Goal: Information Seeking & Learning: Learn about a topic

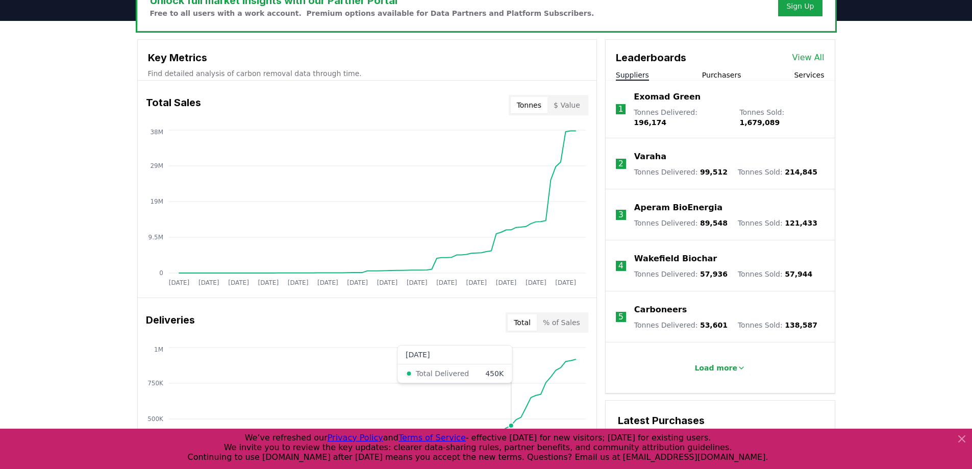
scroll to position [306, 0]
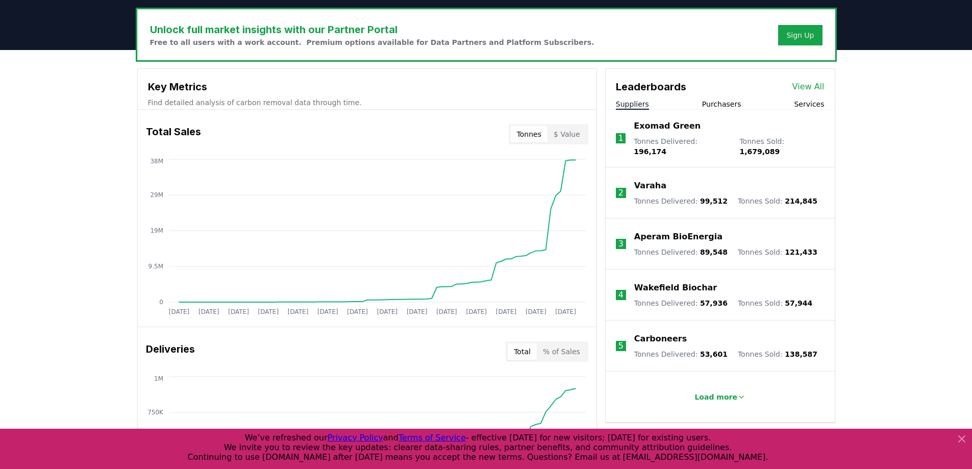
click at [729, 95] on div "Leaderboards View All Suppliers Purchasers Services" at bounding box center [720, 89] width 229 height 41
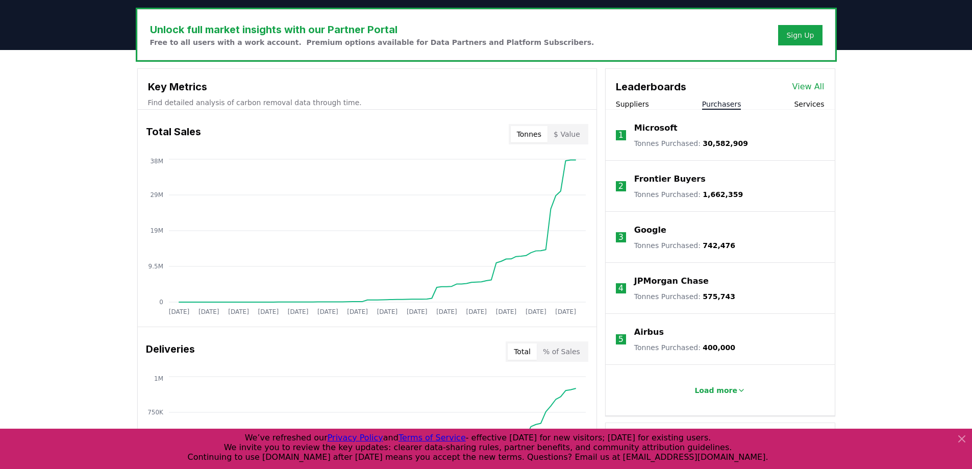
click at [727, 103] on button "Purchasers" at bounding box center [721, 104] width 39 height 10
click at [714, 388] on p "Load more" at bounding box center [716, 390] width 43 height 10
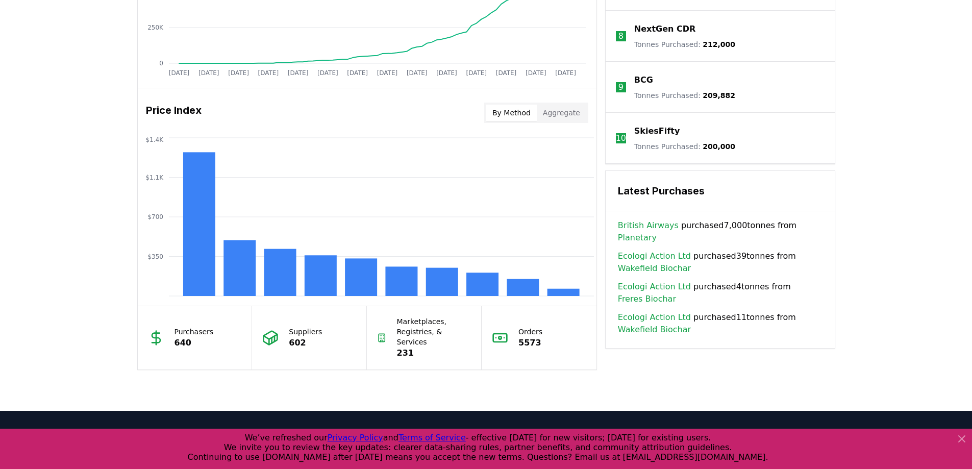
scroll to position [756, 0]
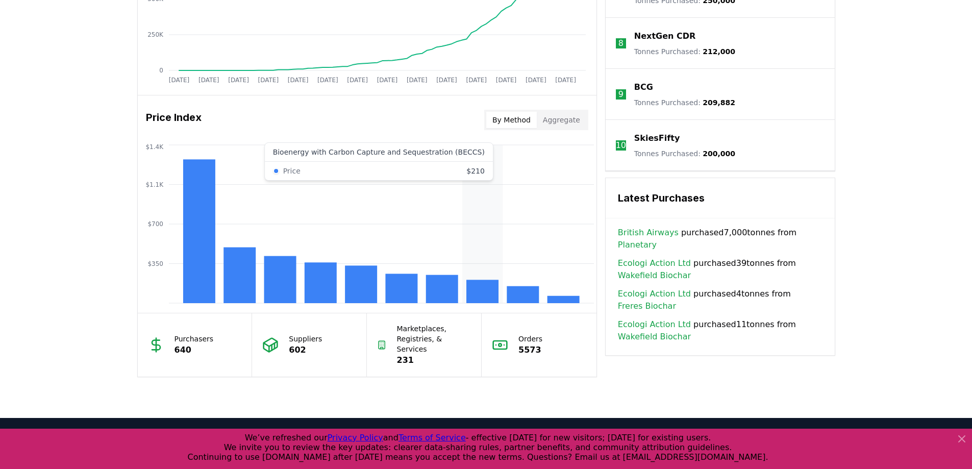
click at [492, 287] on rect at bounding box center [483, 291] width 32 height 23
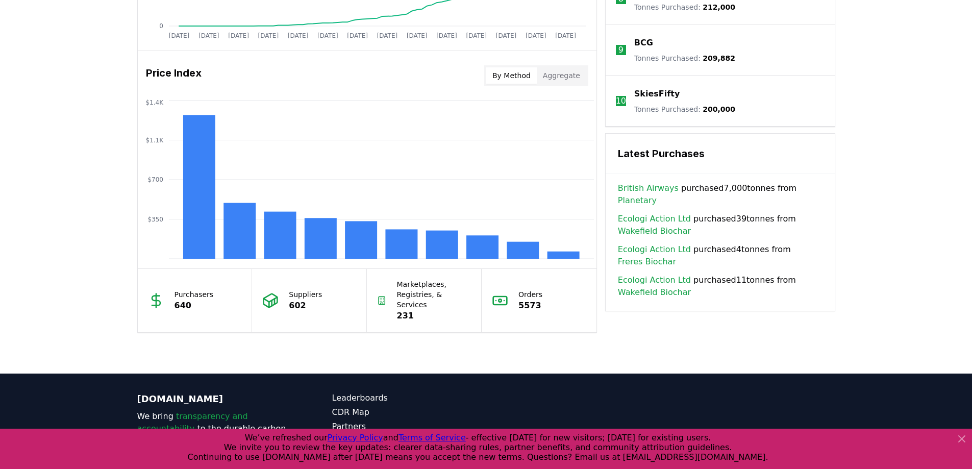
scroll to position [858, 0]
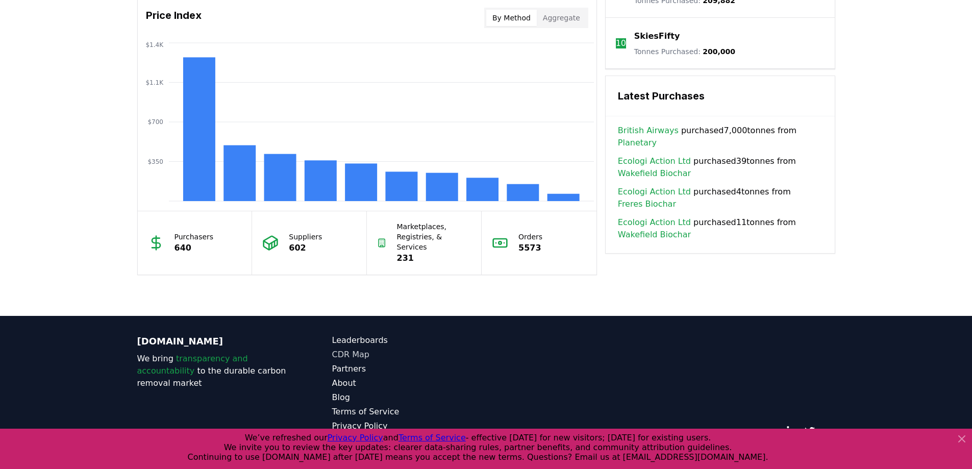
click at [366, 349] on link "CDR Map" at bounding box center [409, 355] width 154 height 12
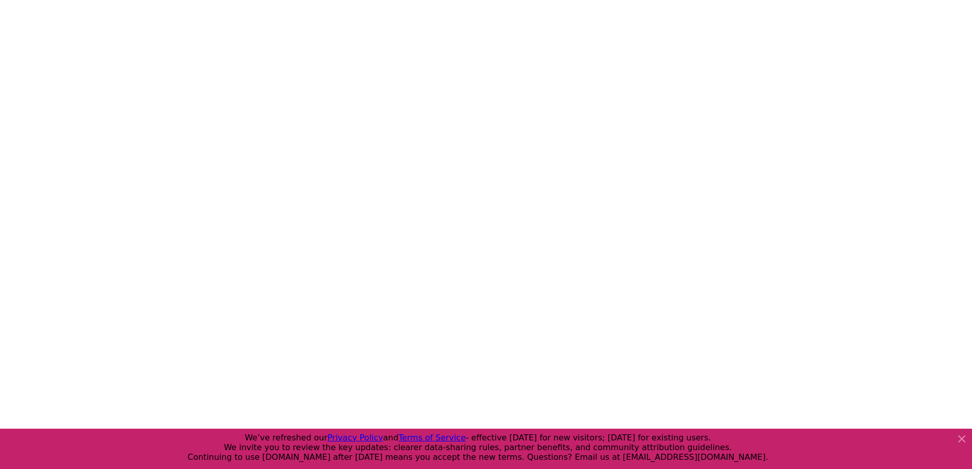
scroll to position [314, 0]
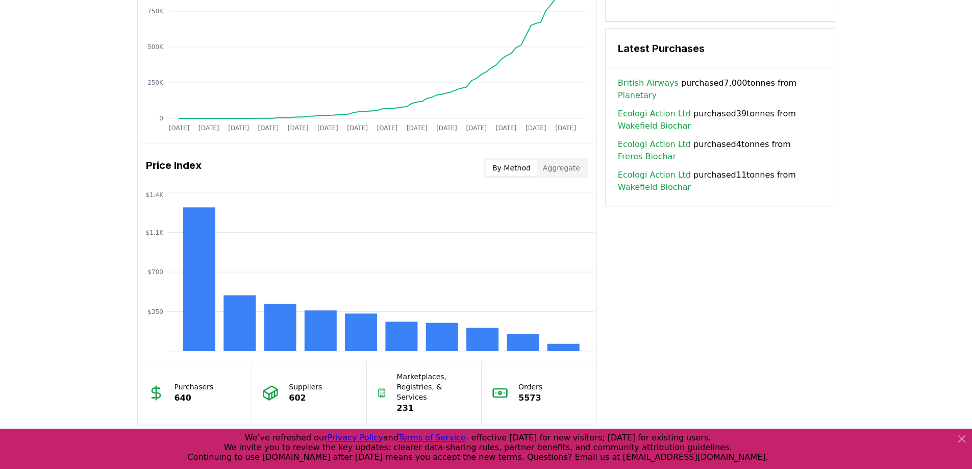
scroll to position [704, 0]
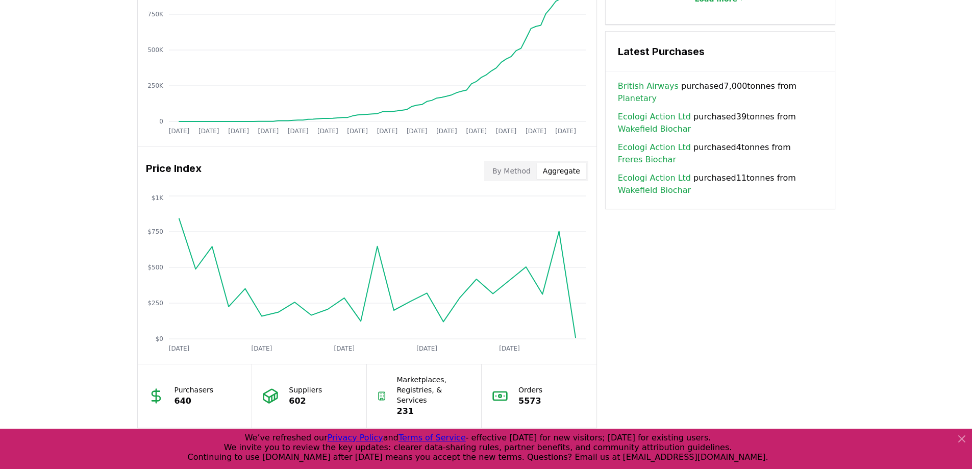
click at [558, 166] on button "Aggregate" at bounding box center [562, 171] width 50 height 16
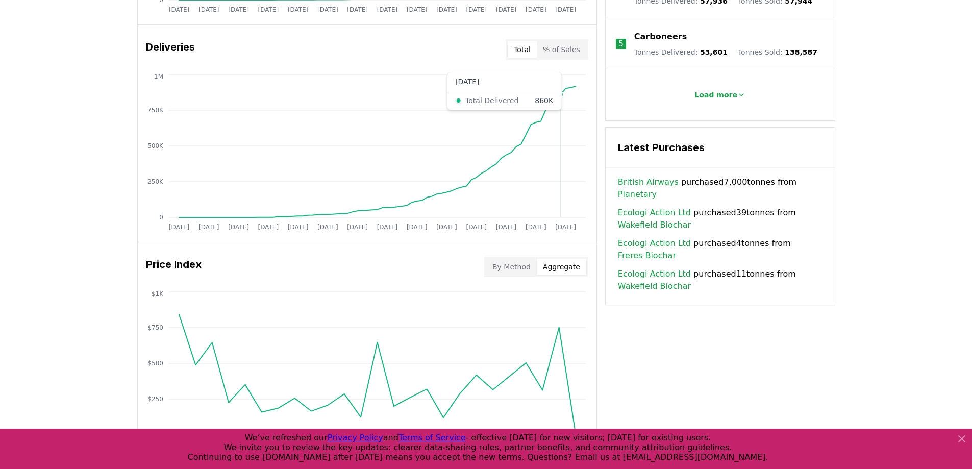
scroll to position [551, 0]
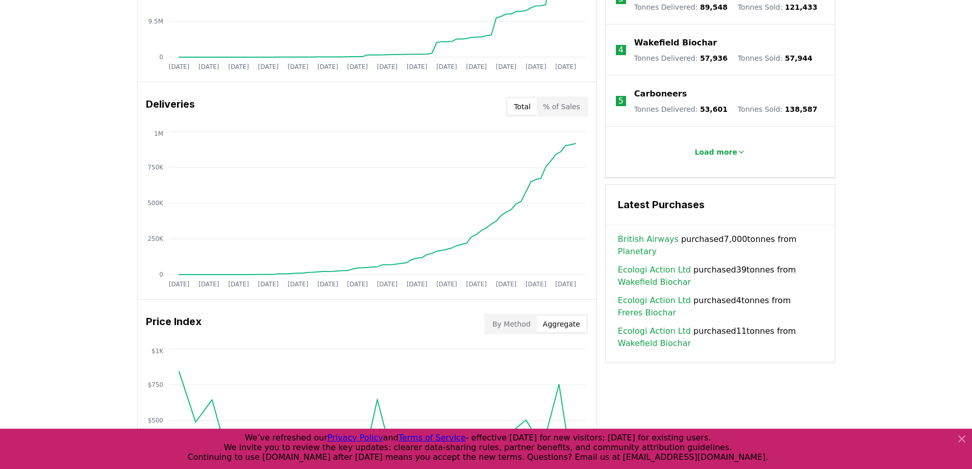
click at [562, 107] on button "% of Sales" at bounding box center [562, 107] width 50 height 16
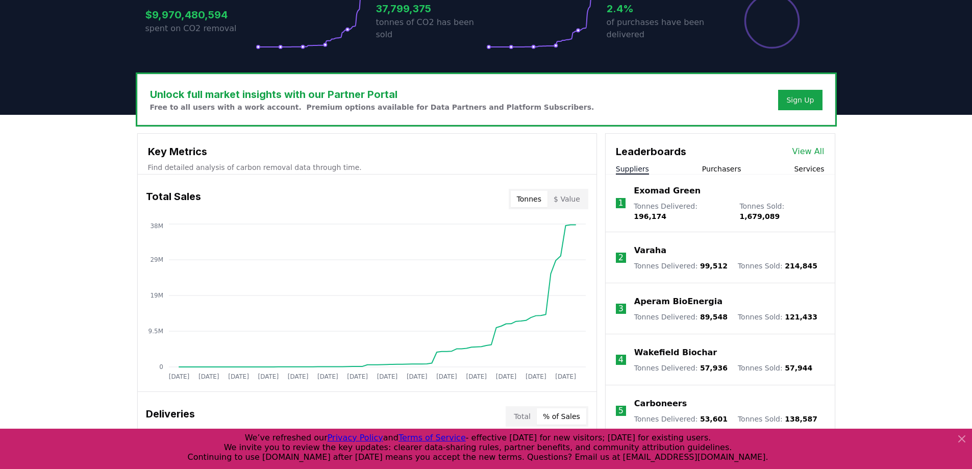
scroll to position [296, 0]
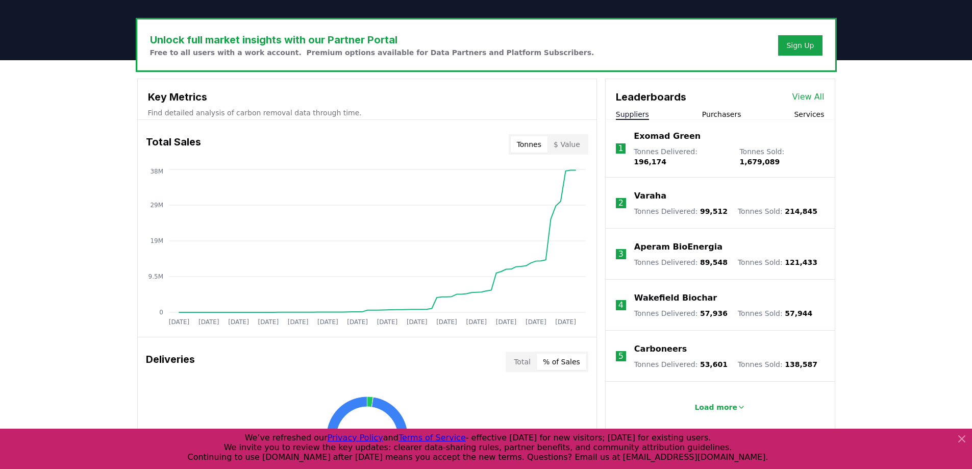
click at [803, 95] on link "View All" at bounding box center [809, 97] width 32 height 12
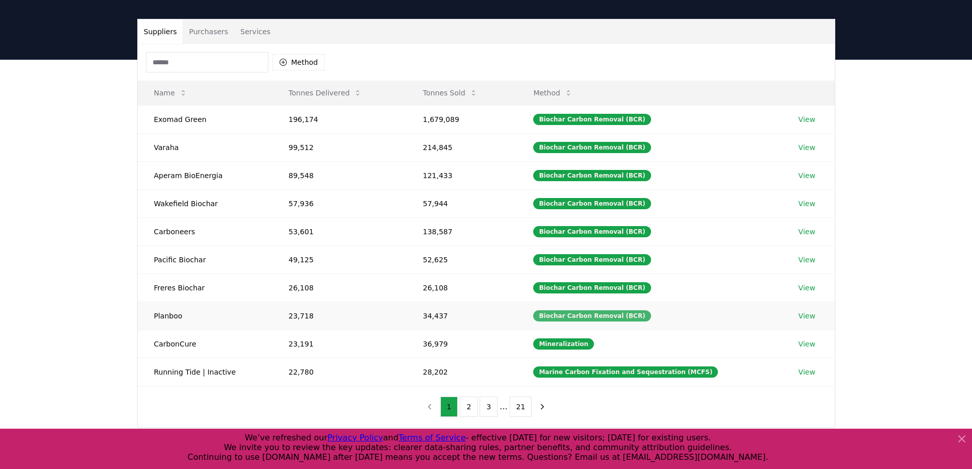
scroll to position [51, 0]
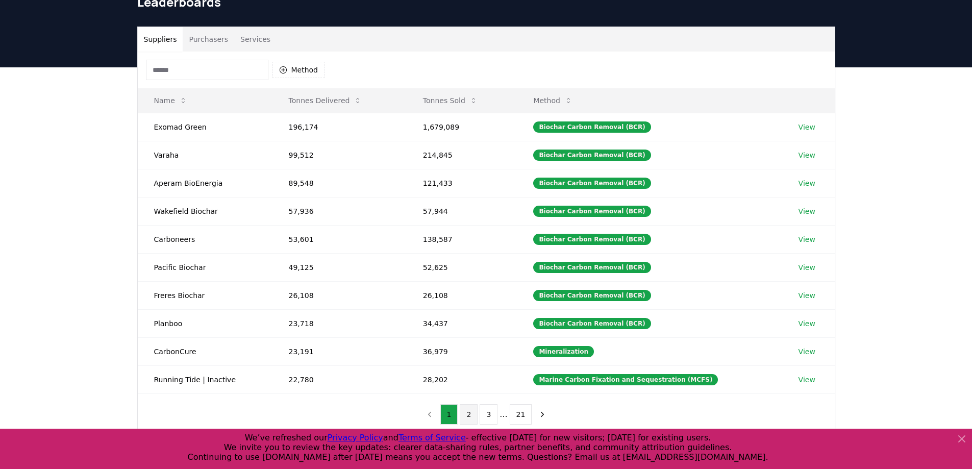
click at [469, 415] on button "2" at bounding box center [469, 414] width 18 height 20
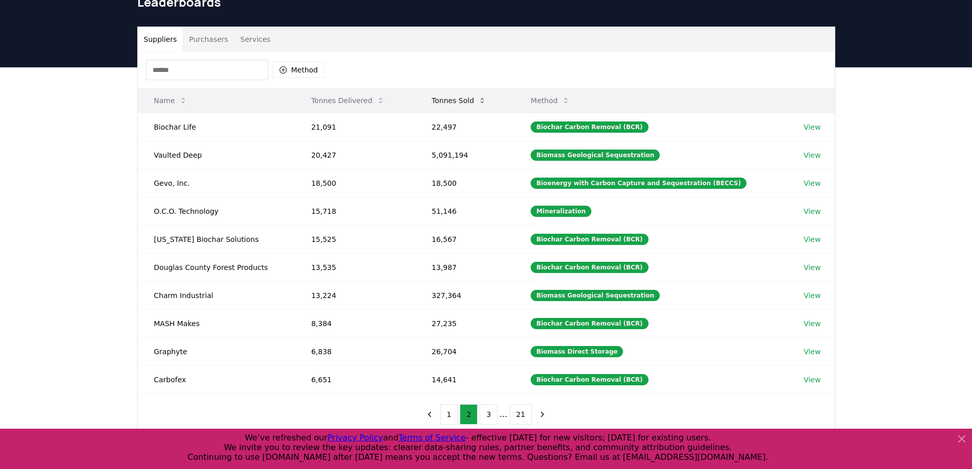
click at [477, 100] on button "Tonnes Sold" at bounding box center [459, 100] width 71 height 20
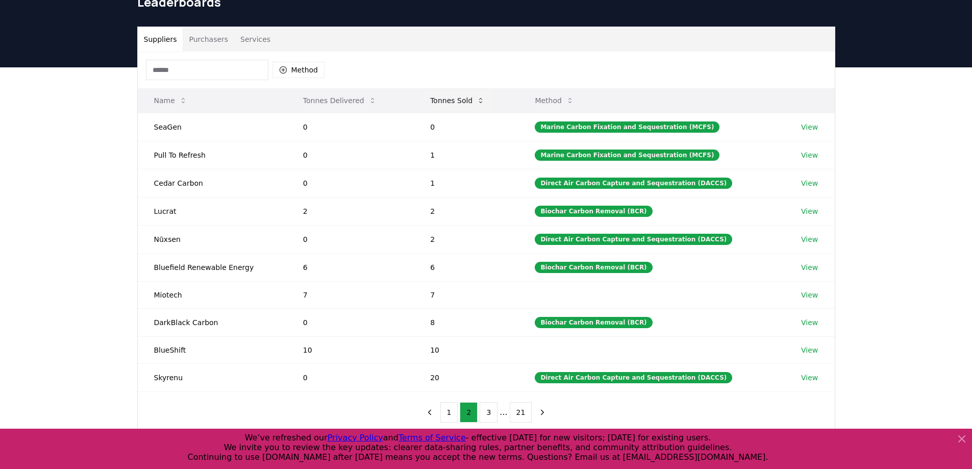
click at [477, 100] on button "Tonnes Sold" at bounding box center [457, 100] width 71 height 20
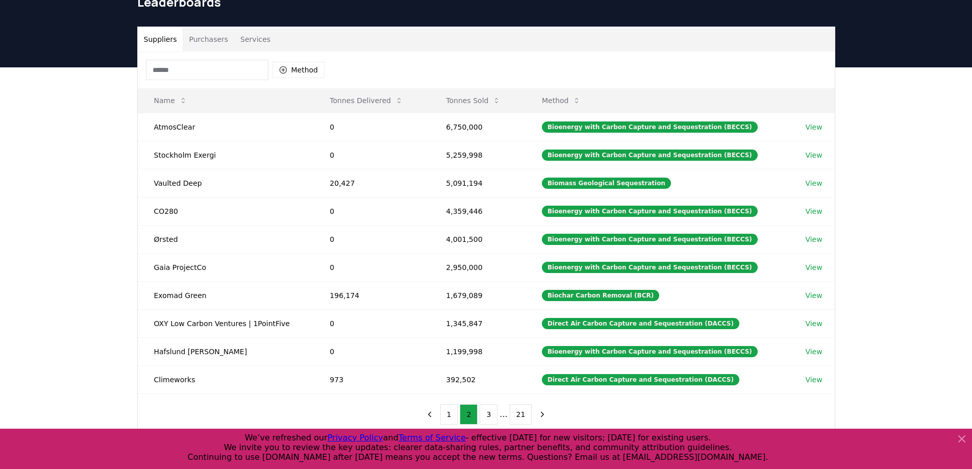
click at [190, 43] on button "Purchasers" at bounding box center [209, 39] width 52 height 25
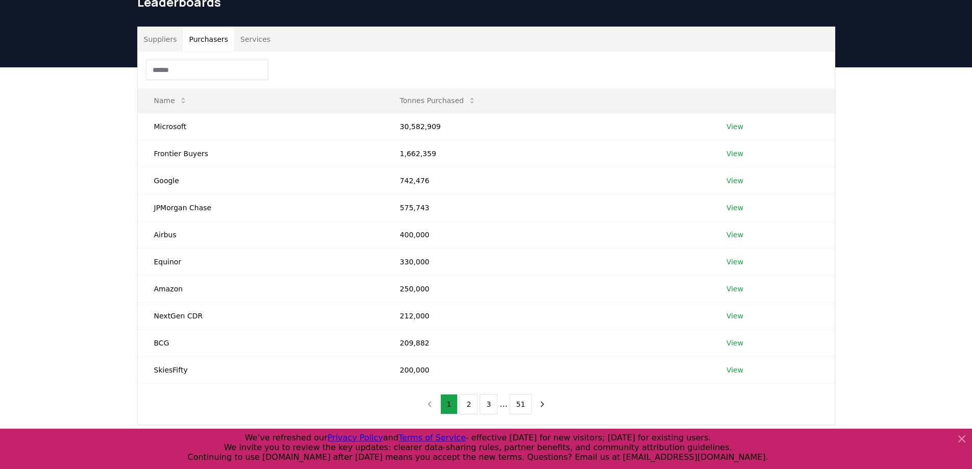
click at [163, 44] on button "Suppliers" at bounding box center [160, 39] width 45 height 25
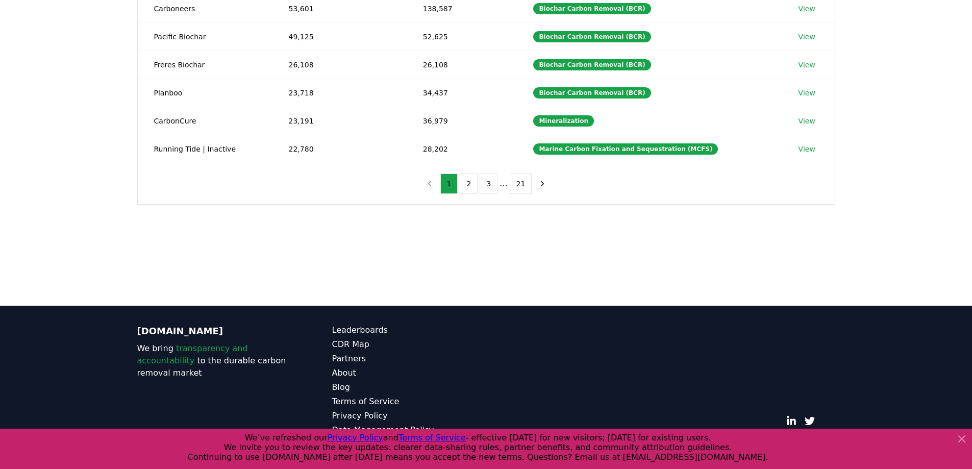
scroll to position [78, 0]
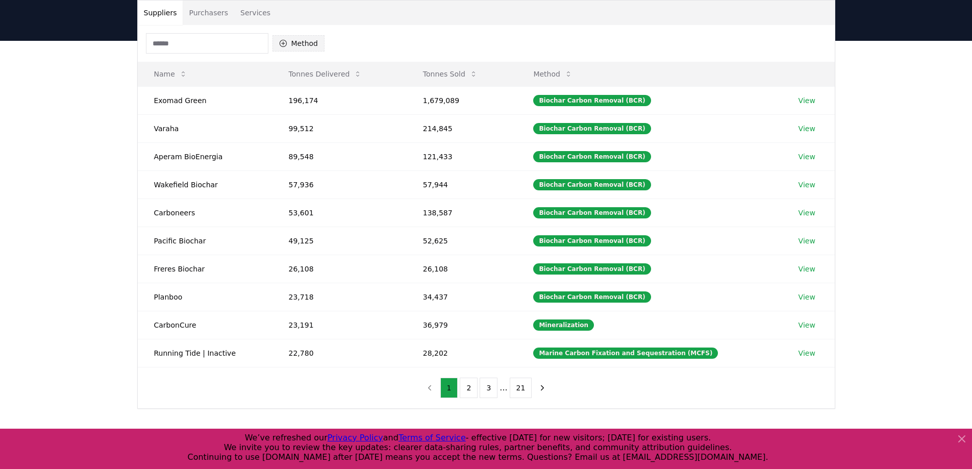
click at [283, 41] on icon "button" at bounding box center [283, 43] width 8 height 8
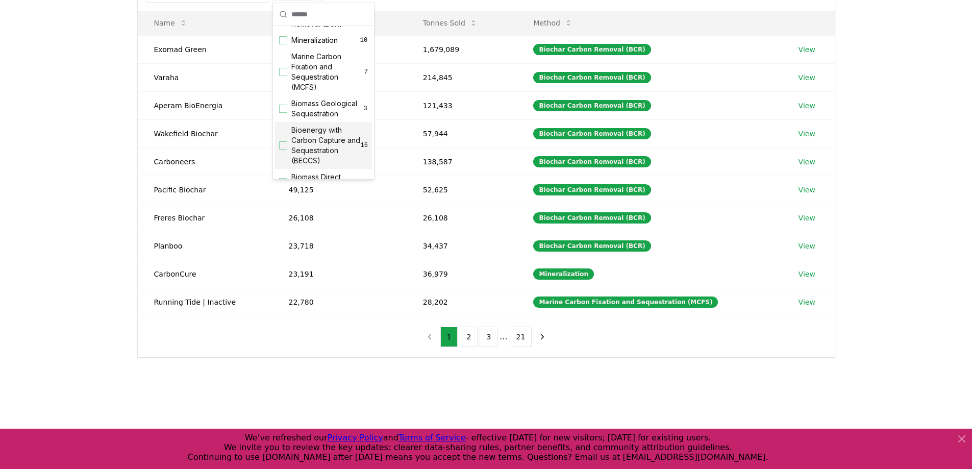
scroll to position [0, 0]
